Goal: Task Accomplishment & Management: Manage account settings

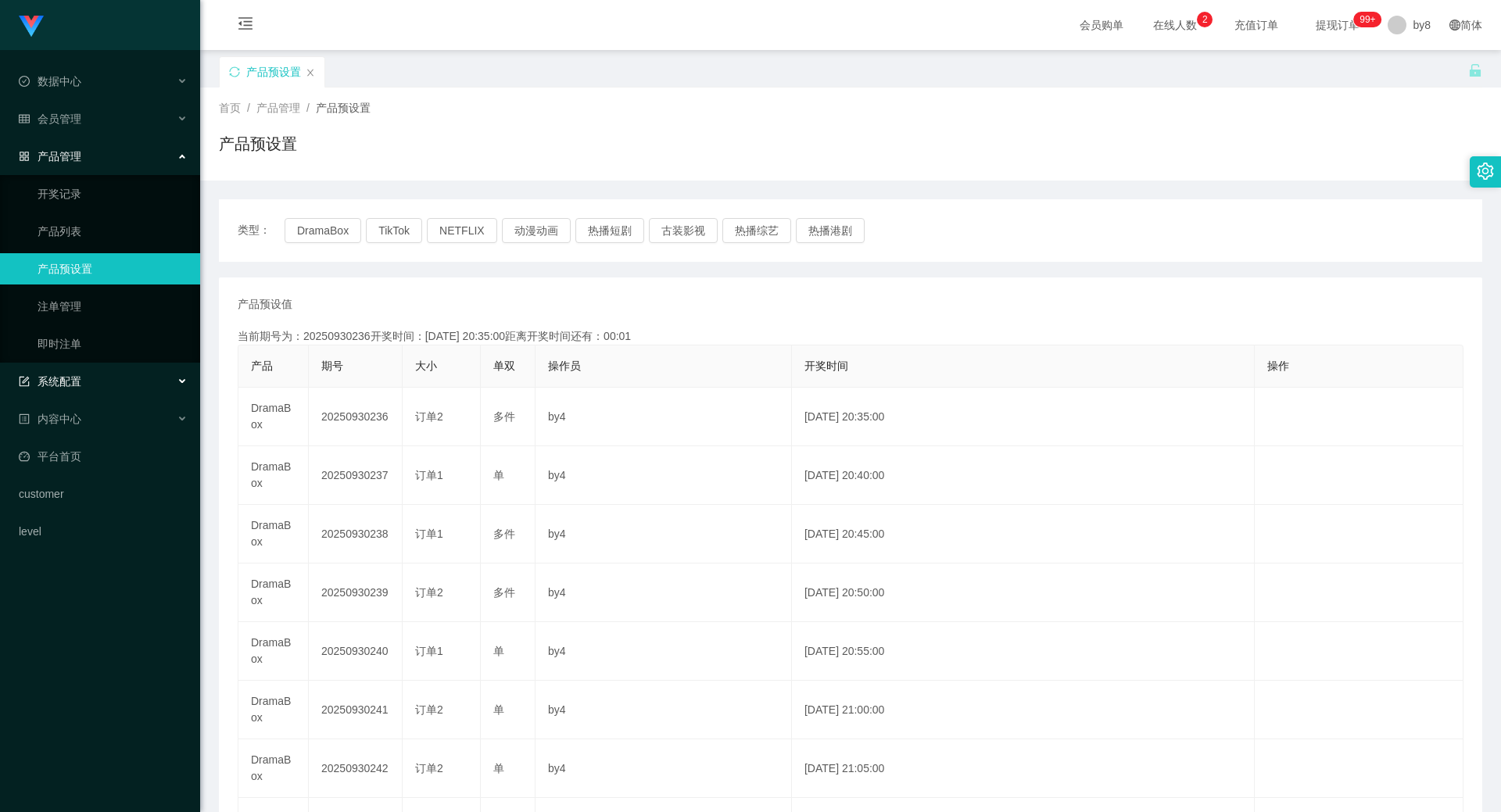
click at [79, 381] on span "系统配置" at bounding box center [50, 381] width 62 height 12
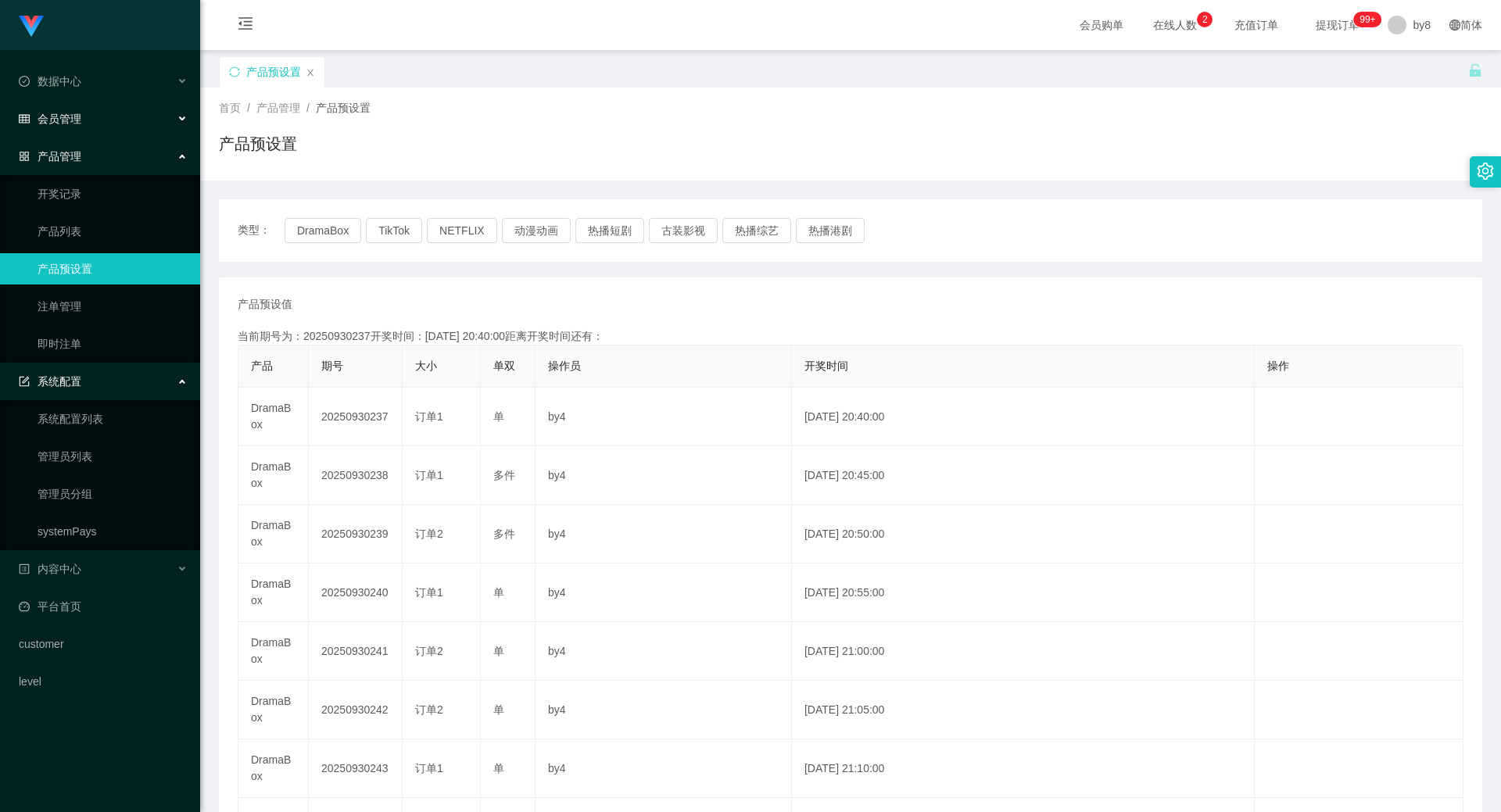
click at [95, 126] on div "会员管理" at bounding box center [100, 119] width 201 height 31
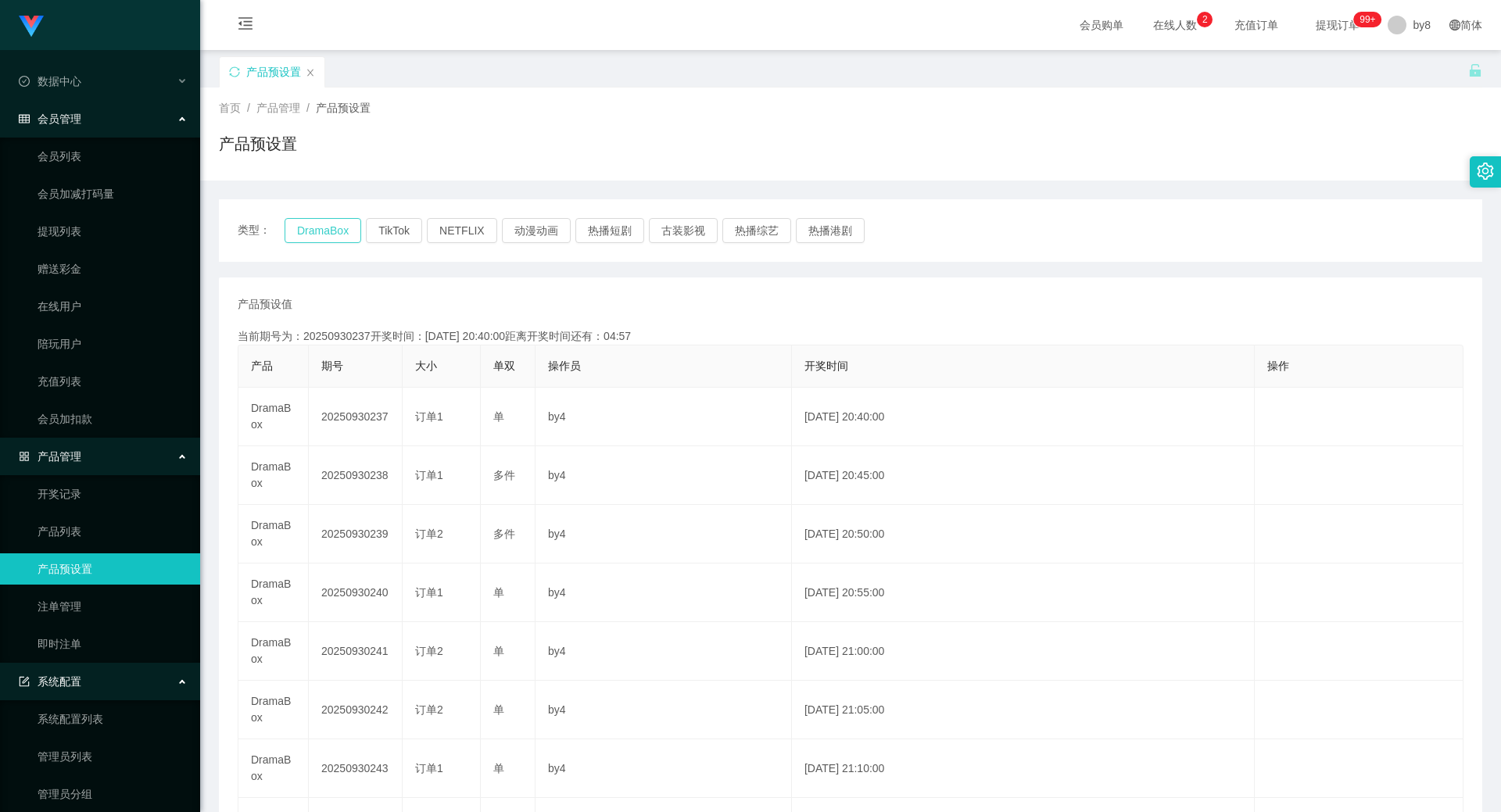
click at [312, 229] on button "DramaBox" at bounding box center [323, 231] width 77 height 25
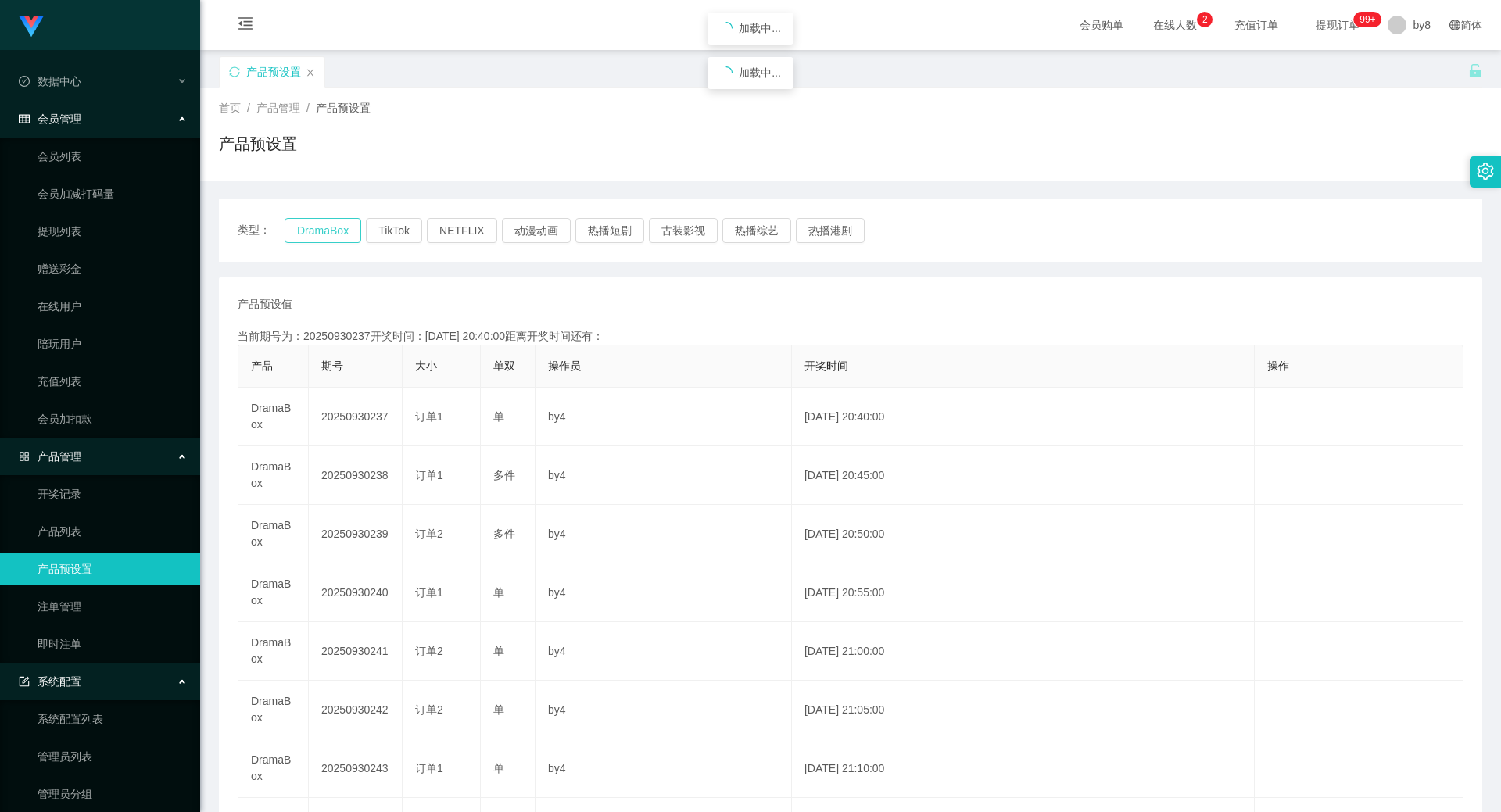
click at [312, 229] on button "DramaBox" at bounding box center [323, 231] width 77 height 25
click at [43, 240] on link "提现列表" at bounding box center [112, 231] width 150 height 31
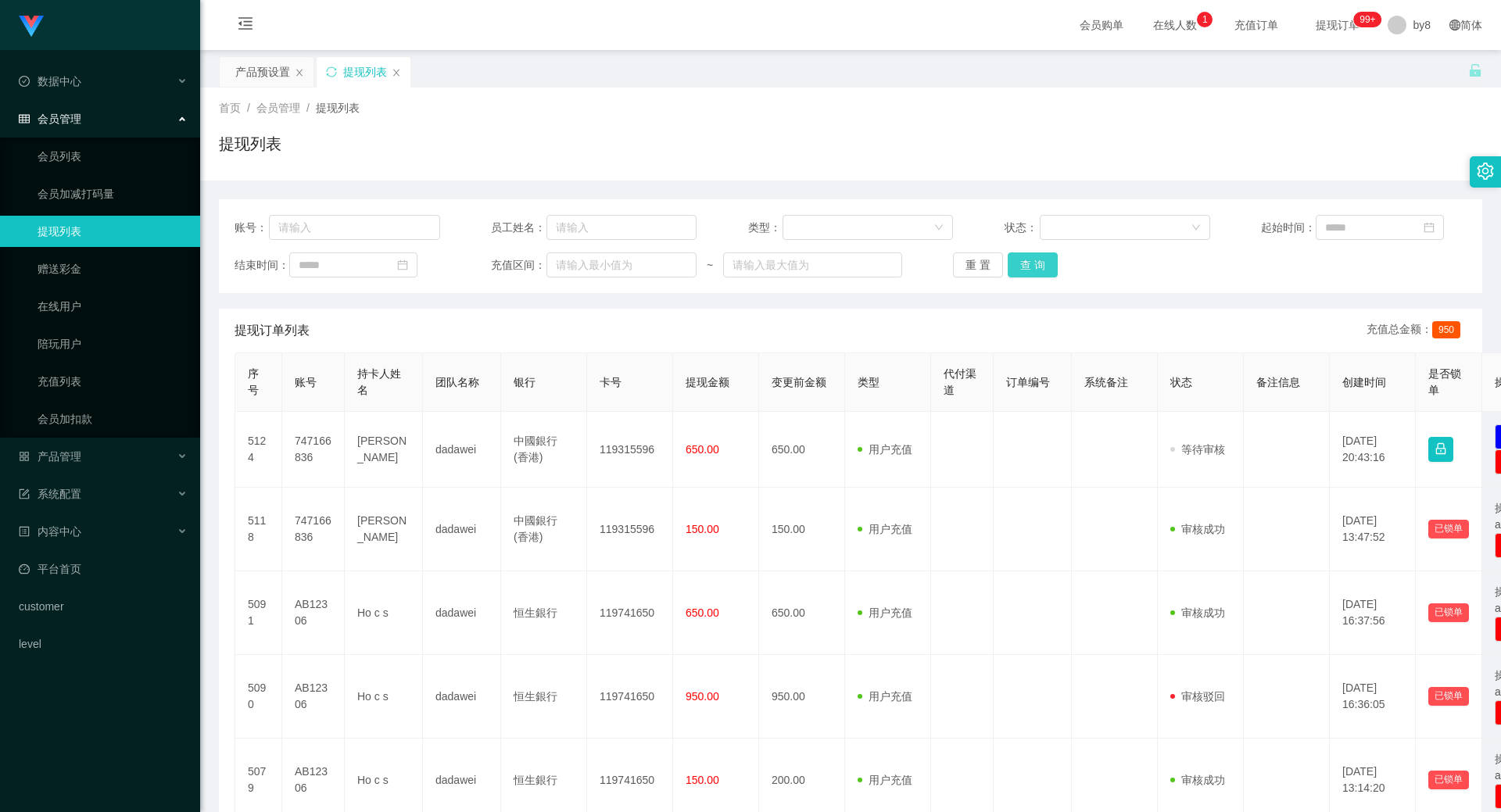
click at [800, 258] on button "查 询" at bounding box center [1033, 265] width 50 height 25
click at [800, 258] on div "重 置 查 询" at bounding box center [1055, 265] width 206 height 25
click at [800, 258] on button "查 询" at bounding box center [1033, 265] width 50 height 25
click at [800, 258] on div "重 置 查 询" at bounding box center [1055, 265] width 206 height 25
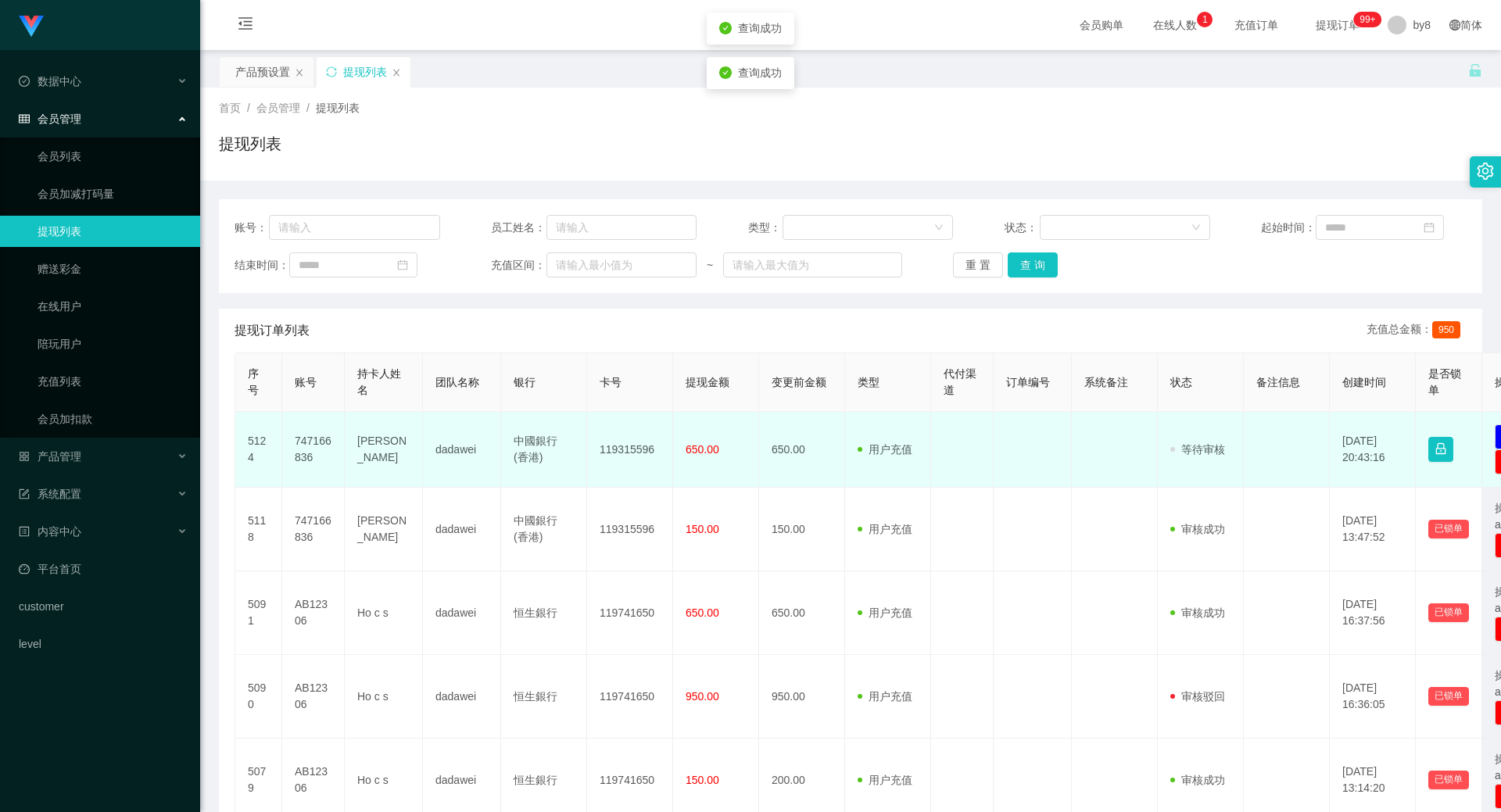
click at [299, 389] on td "747166836" at bounding box center [314, 449] width 62 height 76
copy td "747166836"
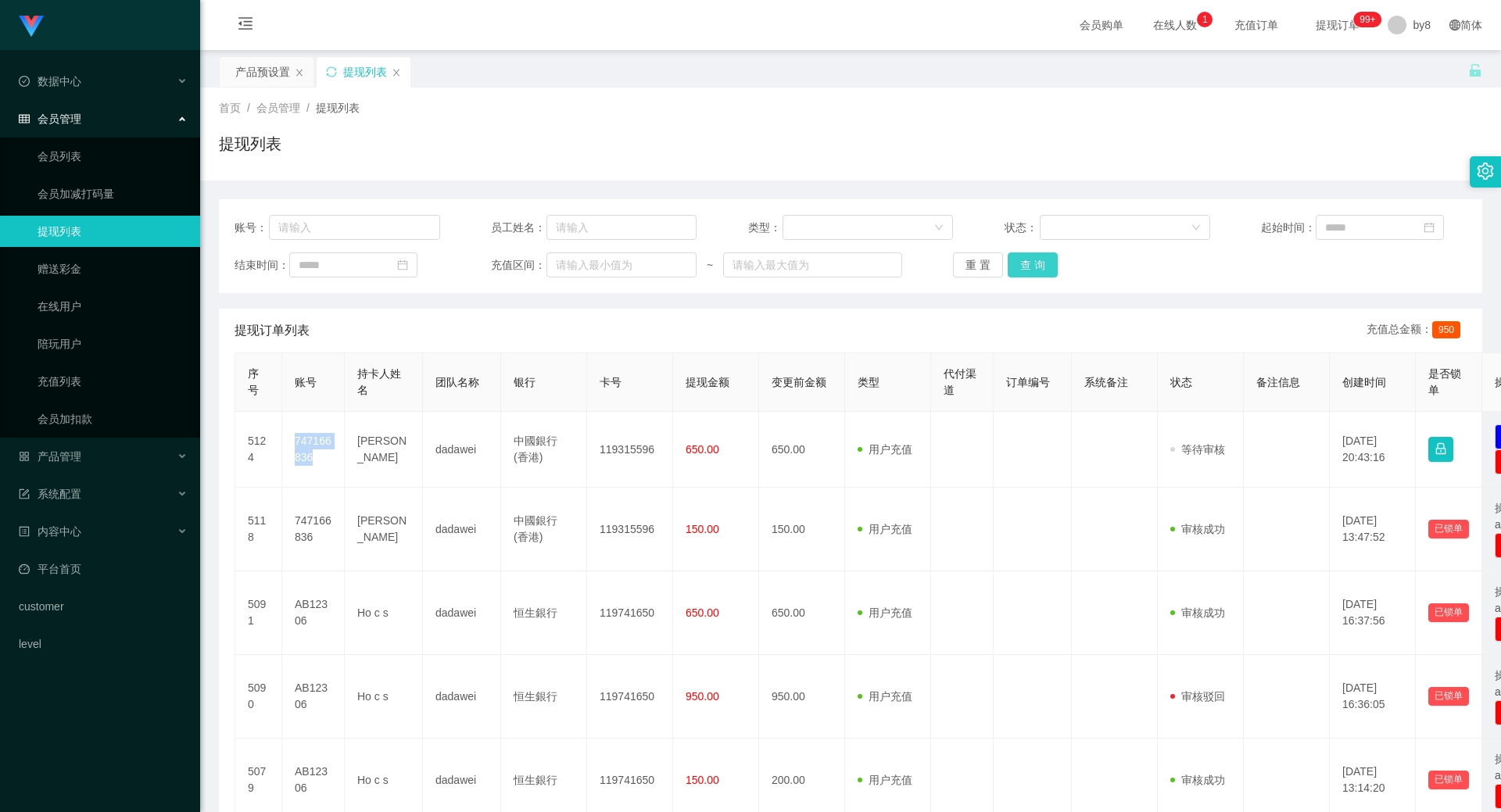
click at [800, 270] on button "查 询" at bounding box center [1033, 265] width 50 height 25
click at [800, 270] on div "重 置 查 询" at bounding box center [1055, 265] width 206 height 25
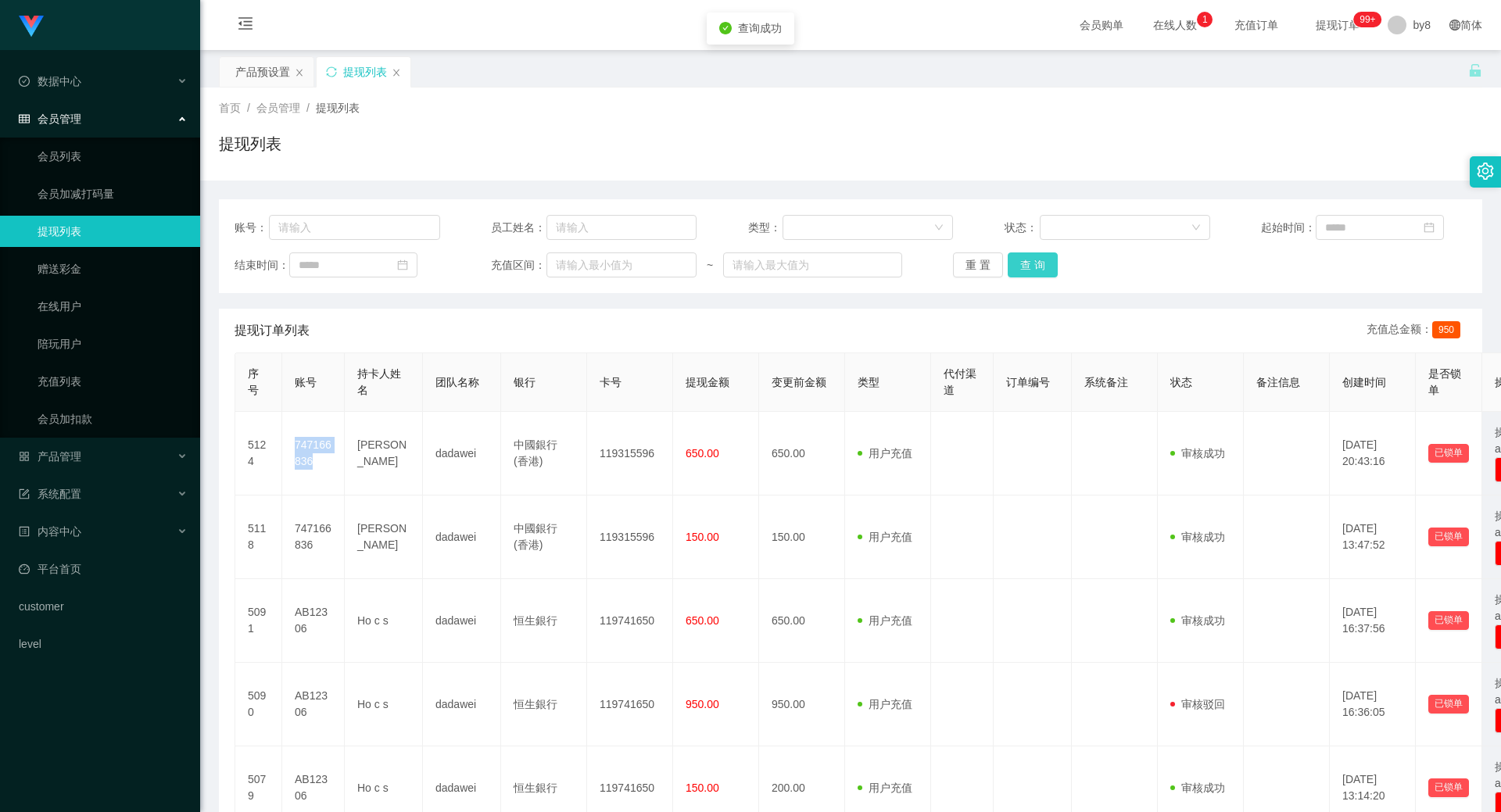
click at [800, 270] on button "查 询" at bounding box center [1033, 265] width 50 height 25
